Goal: Task Accomplishment & Management: Complete application form

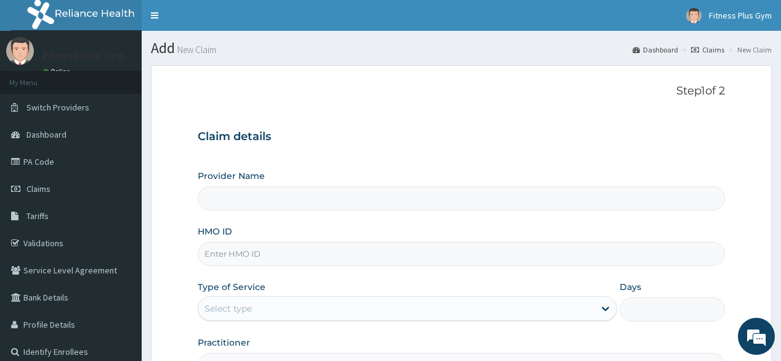
type input "Fitness plus Gym"
type input "1"
click at [251, 261] on input "HMO ID" at bounding box center [461, 254] width 527 height 24
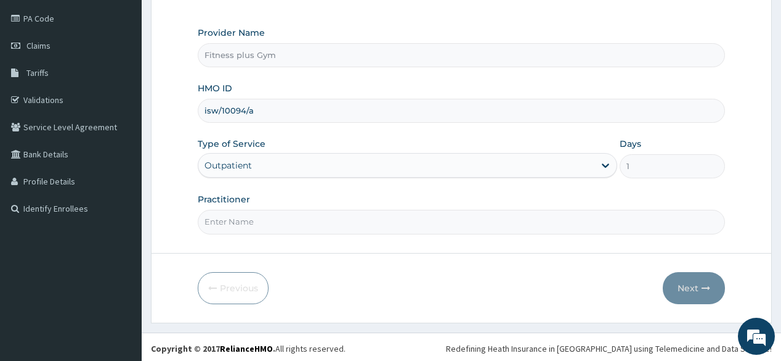
scroll to position [144, 0]
type input "isw/10094/a"
drag, startPoint x: 261, startPoint y: 214, endPoint x: 261, endPoint y: 206, distance: 8.6
click at [261, 206] on div "Practitioner" at bounding box center [461, 212] width 527 height 41
type input "FITNESSPLUS"
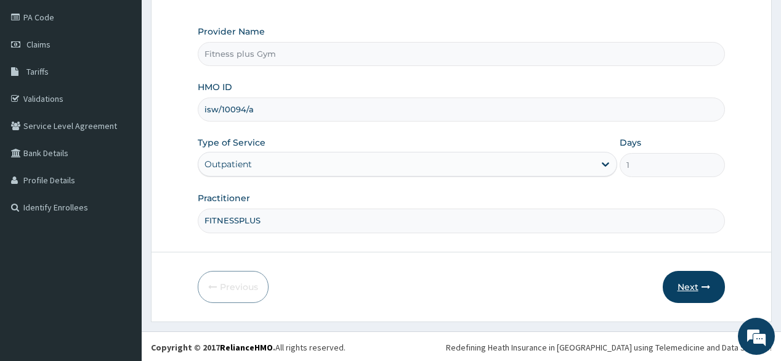
click at [681, 289] on button "Next" at bounding box center [694, 287] width 62 height 32
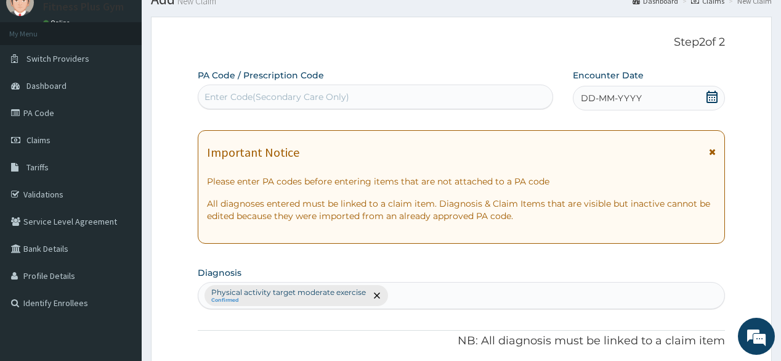
scroll to position [0, 0]
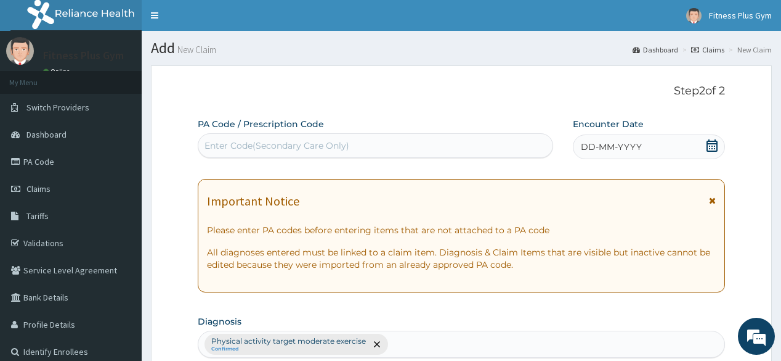
click at [253, 147] on div "Enter Code(Secondary Care Only)" at bounding box center [277, 145] width 145 height 12
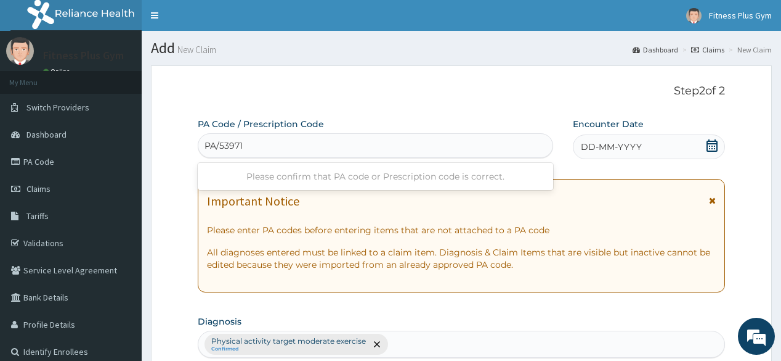
type input "PA/539710"
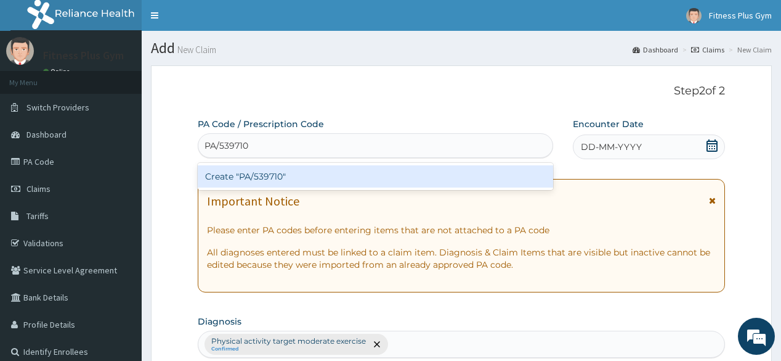
click at [325, 176] on div "Create "PA/539710"" at bounding box center [375, 176] width 355 height 22
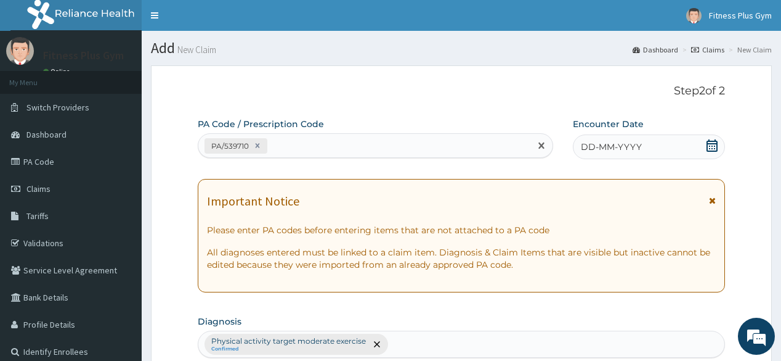
click at [622, 145] on span "DD-MM-YYYY" at bounding box center [611, 147] width 61 height 12
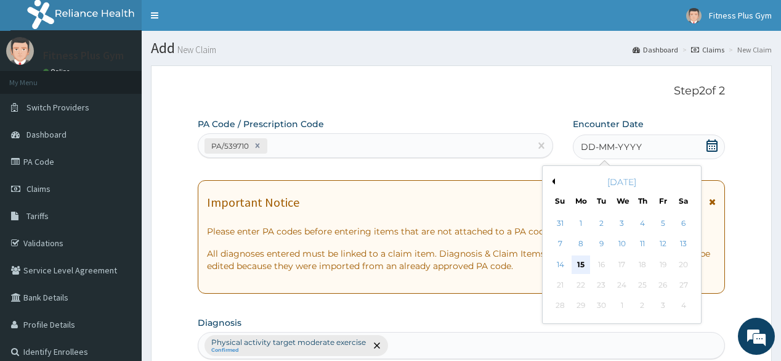
click at [583, 264] on div "15" at bounding box center [581, 264] width 18 height 18
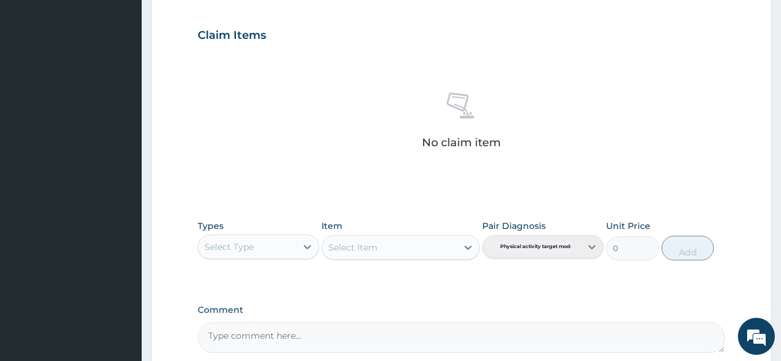
scroll to position [493, 0]
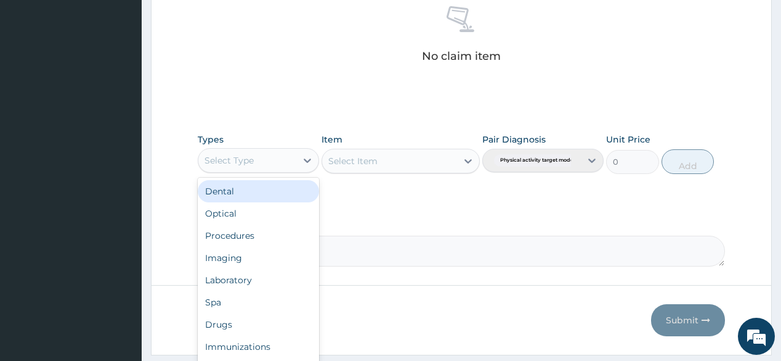
click at [267, 164] on div "Select Type" at bounding box center [247, 160] width 98 height 20
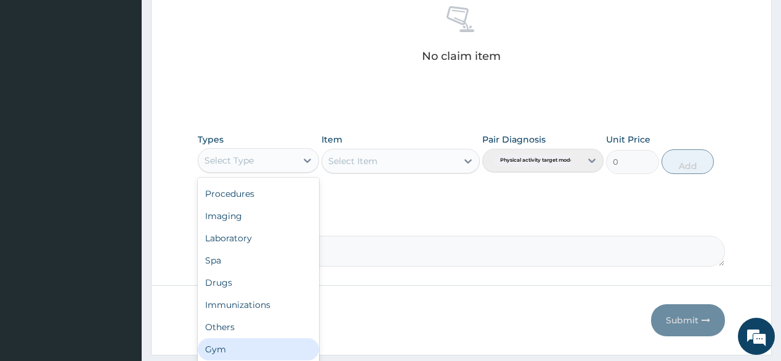
drag, startPoint x: 259, startPoint y: 351, endPoint x: 274, endPoint y: 345, distance: 16.6
click at [263, 352] on div "Gym" at bounding box center [258, 349] width 121 height 22
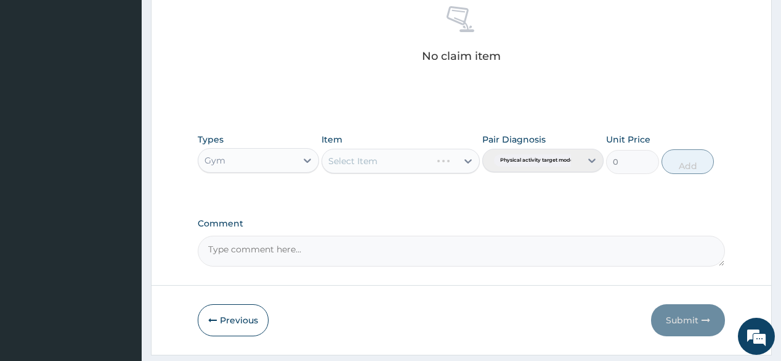
click at [389, 149] on div "Select Item" at bounding box center [401, 161] width 158 height 25
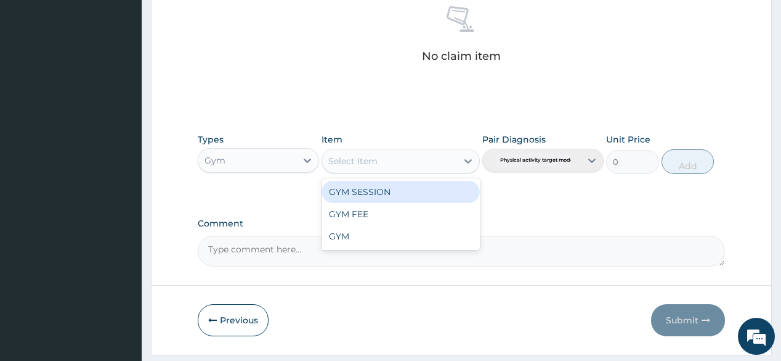
click at [404, 170] on div "Select Item" at bounding box center [401, 161] width 158 height 25
click at [407, 193] on div "GYM SESSION" at bounding box center [401, 192] width 158 height 22
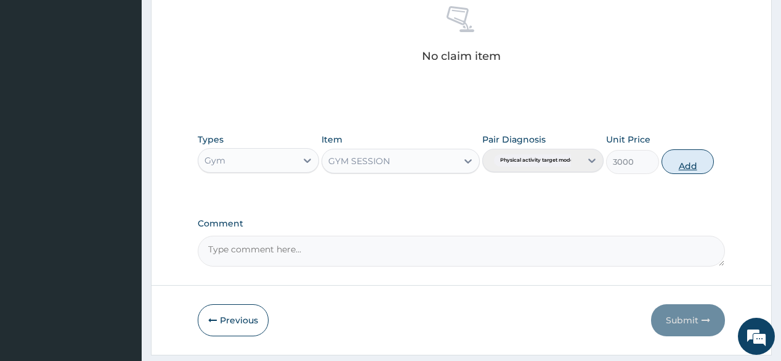
click at [674, 150] on button "Add" at bounding box center [688, 161] width 53 height 25
type input "0"
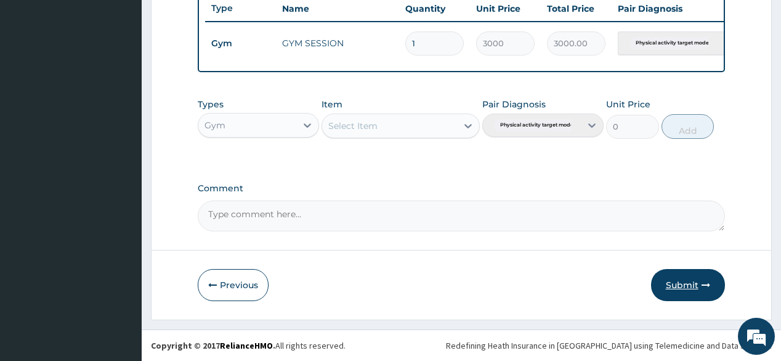
click at [695, 272] on button "Submit" at bounding box center [688, 285] width 74 height 32
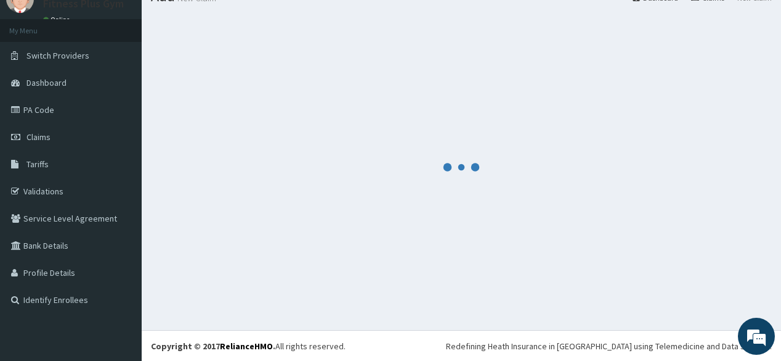
scroll to position [475, 0]
